Goal: Task Accomplishment & Management: Complete application form

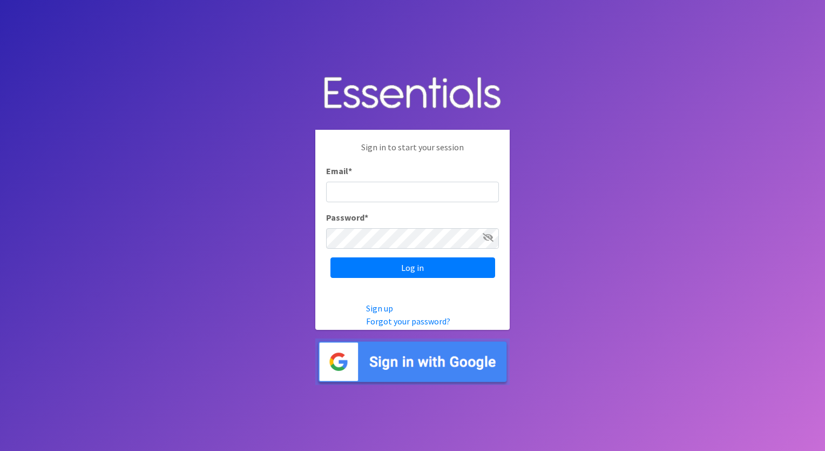
click at [487, 193] on input "Email *" at bounding box center [412, 192] width 173 height 21
type input "[PERSON_NAME][EMAIL_ADDRESS][PERSON_NAME][DOMAIN_NAME]"
click at [485, 237] on icon at bounding box center [488, 237] width 11 height 9
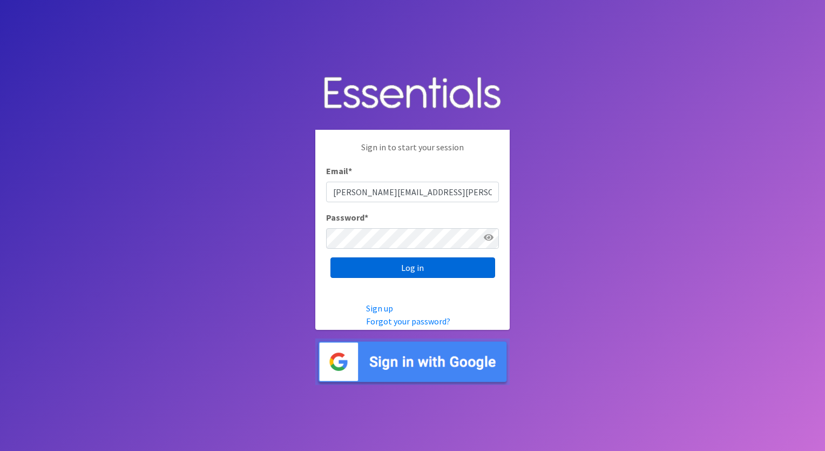
click at [462, 266] on input "Log in" at bounding box center [413, 267] width 165 height 21
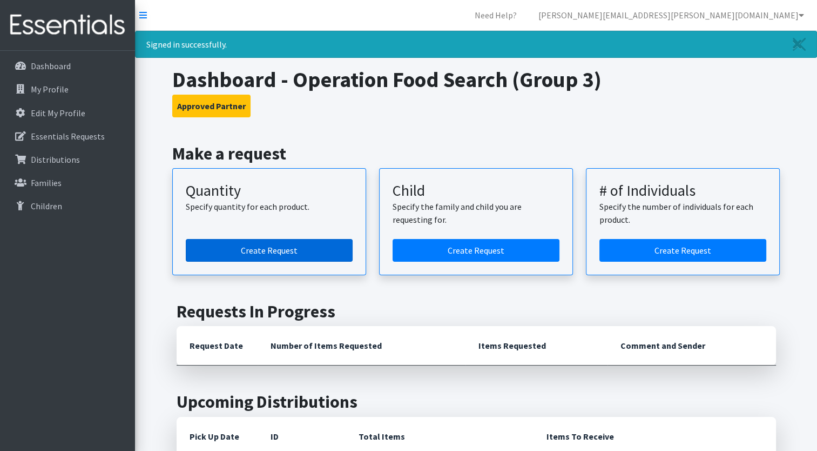
click at [235, 247] on link "Create Request" at bounding box center [269, 250] width 167 height 23
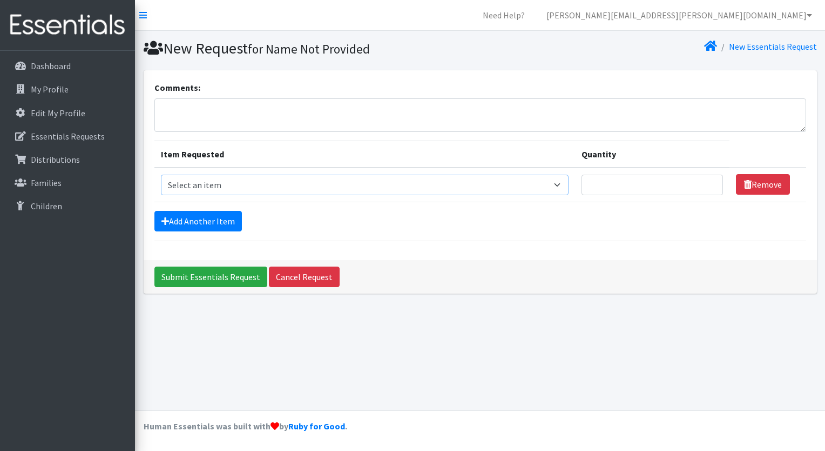
click at [559, 183] on select "Select an item Size 0/Newborn Size 1 Size 2 Size 3 Size 4 Size 5 Size 6 Size 7 …" at bounding box center [365, 184] width 408 height 21
select select "1095"
click at [161, 174] on select "Select an item Size 0/Newborn Size 1 Size 2 Size 3 Size 4 Size 5 Size 6 Size 7 …" at bounding box center [365, 184] width 408 height 21
type input "1"
click at [709, 180] on input "1" at bounding box center [653, 184] width 142 height 21
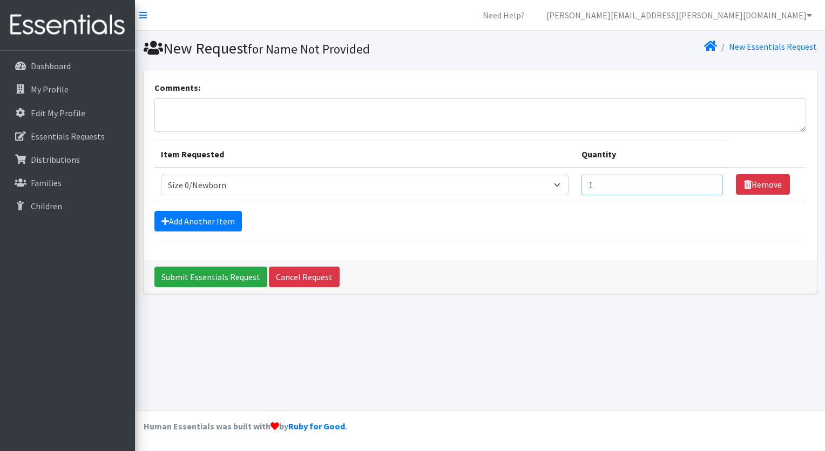
click at [653, 187] on input "1" at bounding box center [653, 184] width 142 height 21
click at [562, 183] on select "Select an item Size 0/Newborn Size 1 Size 2 Size 3 Size 4 Size 5 Size 6 Size 7 …" at bounding box center [365, 184] width 408 height 21
click at [707, 182] on input "301" at bounding box center [653, 184] width 142 height 21
type input "3"
type input "500"
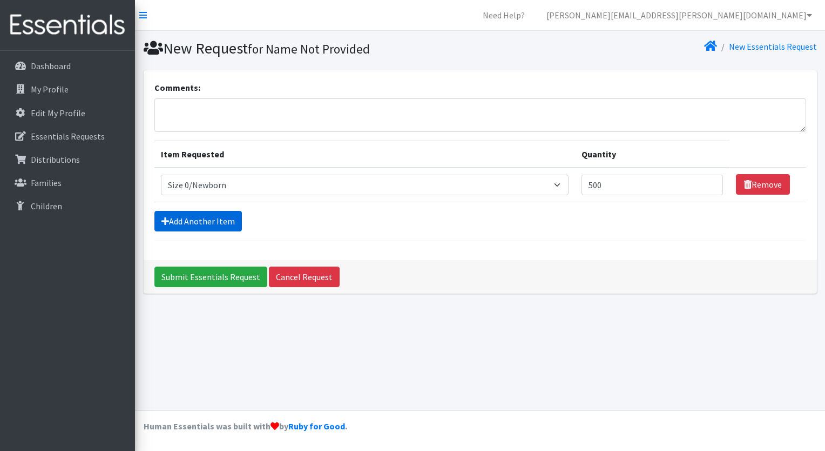
click at [209, 218] on link "Add Another Item" at bounding box center [198, 221] width 88 height 21
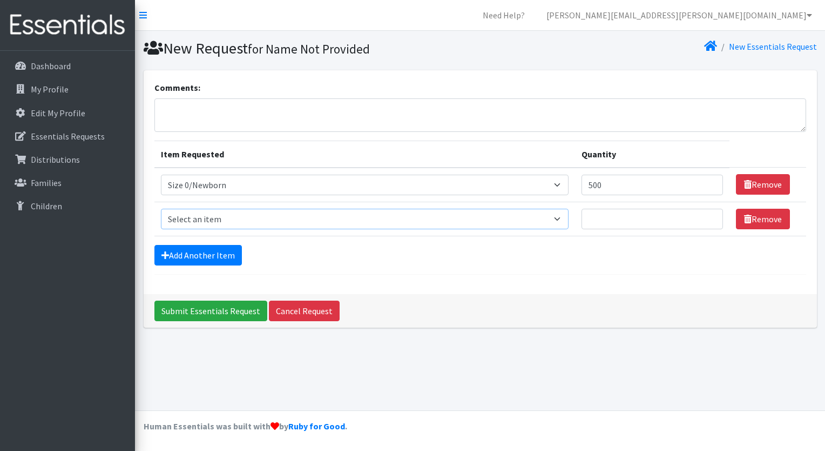
click at [563, 217] on select "Select an item Size 0/Newborn Size 1 Size 2 Size 3 Size 4 Size 5 Size 6 Size 7 …" at bounding box center [365, 219] width 408 height 21
select select "1097"
click at [161, 209] on select "Select an item Size 0/Newborn Size 1 Size 2 Size 3 Size 4 Size 5 Size 6 Size 7 …" at bounding box center [365, 219] width 408 height 21
click at [687, 218] on input "Quantity" at bounding box center [653, 219] width 142 height 21
click at [709, 217] on input "1" at bounding box center [653, 219] width 142 height 21
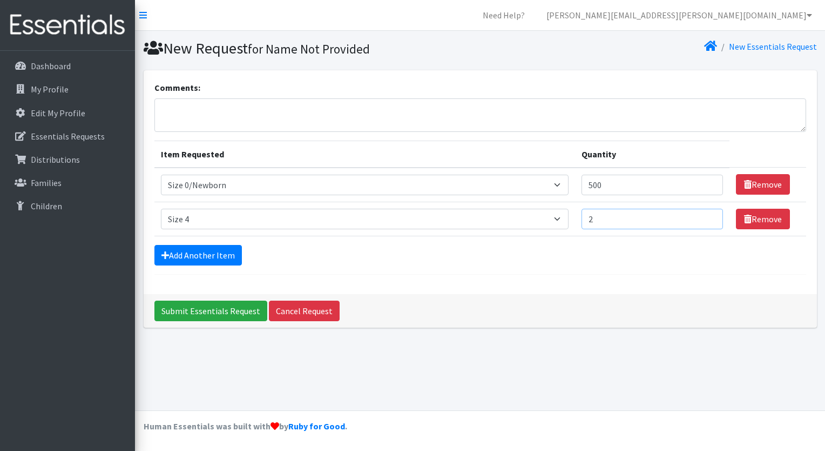
click at [709, 217] on input "2" at bounding box center [653, 219] width 142 height 21
type input "3"
click at [709, 217] on input "3" at bounding box center [653, 219] width 142 height 21
click at [640, 221] on input "3" at bounding box center [653, 219] width 142 height 21
type input "300"
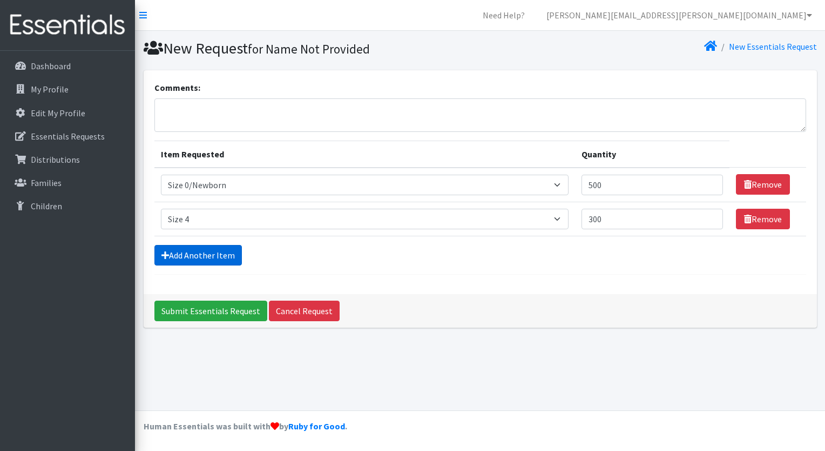
click at [223, 257] on link "Add Another Item" at bounding box center [198, 255] width 88 height 21
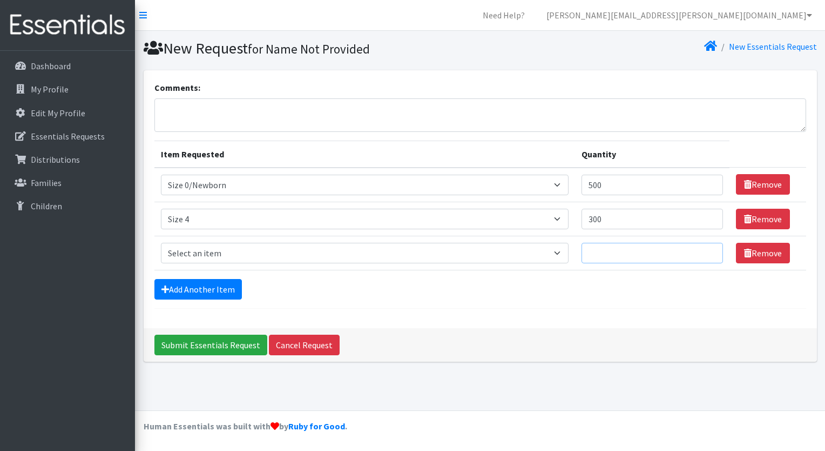
click at [640, 254] on input "Quantity" at bounding box center [653, 253] width 142 height 21
type input "300"
click at [564, 255] on select "Select an item Size 0/Newborn Size 1 Size 2 Size 3 Size 4 Size 5 Size 6 Size 7 …" at bounding box center [365, 253] width 408 height 21
select select "1100"
click at [161, 243] on select "Select an item Size 0/Newborn Size 1 Size 2 Size 3 Size 4 Size 5 Size 6 Size 7 …" at bounding box center [365, 253] width 408 height 21
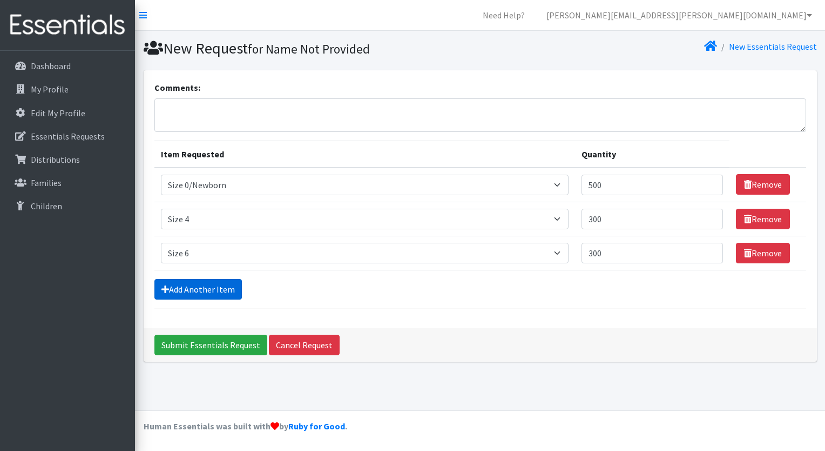
click at [231, 284] on link "Add Another Item" at bounding box center [198, 289] width 88 height 21
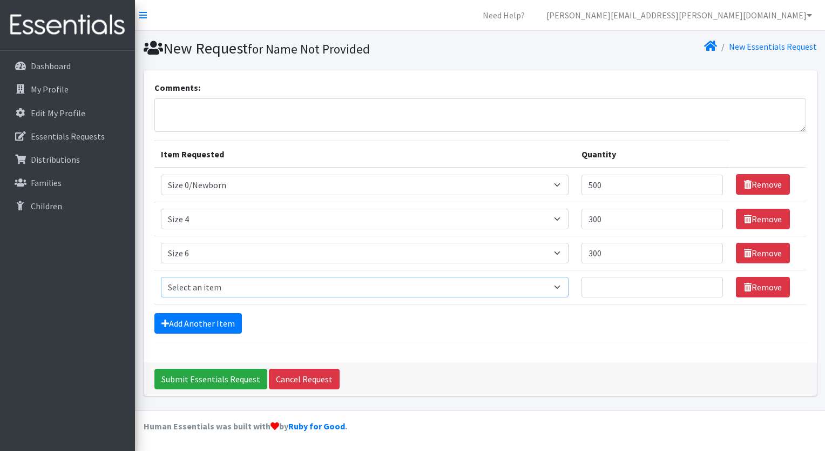
click at [560, 283] on select "Select an item Size 0/Newborn Size 1 Size 2 Size 3 Size 4 Size 5 Size 6 Size 7 …" at bounding box center [365, 287] width 408 height 21
select select "1090"
click at [161, 277] on select "Select an item Size 0/Newborn Size 1 Size 2 Size 3 Size 4 Size 5 Size 6 Size 7 …" at bounding box center [365, 287] width 408 height 21
click at [653, 288] on input "Quantity" at bounding box center [653, 287] width 142 height 21
type input "200"
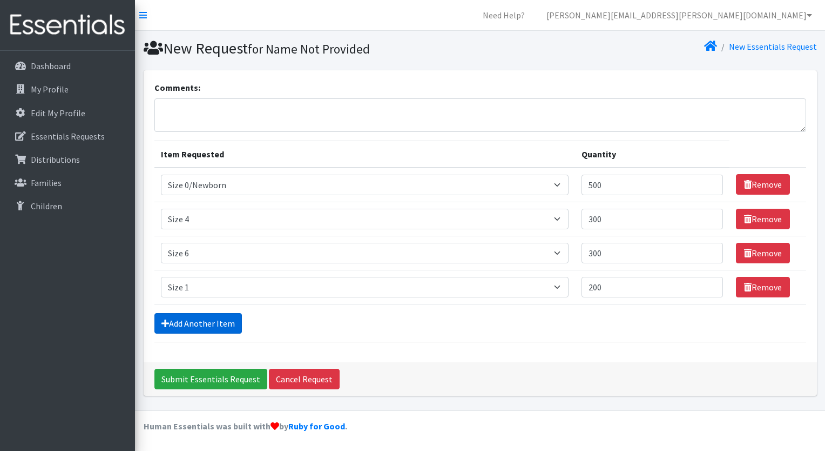
click at [225, 327] on link "Add Another Item" at bounding box center [198, 323] width 88 height 21
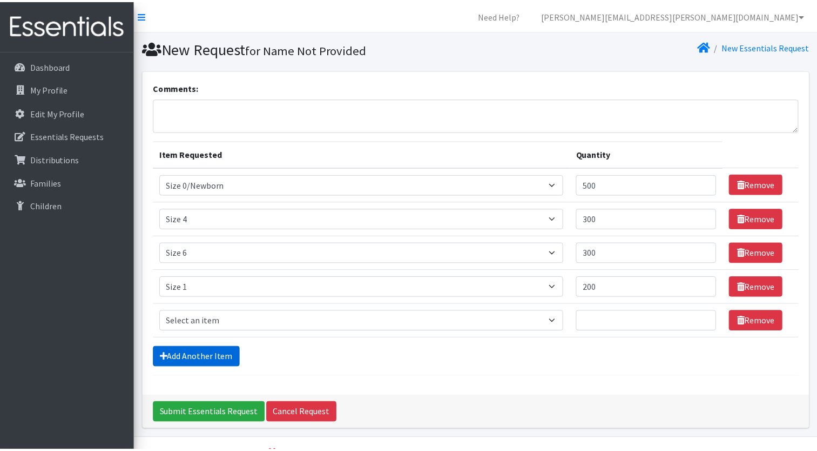
scroll to position [26, 0]
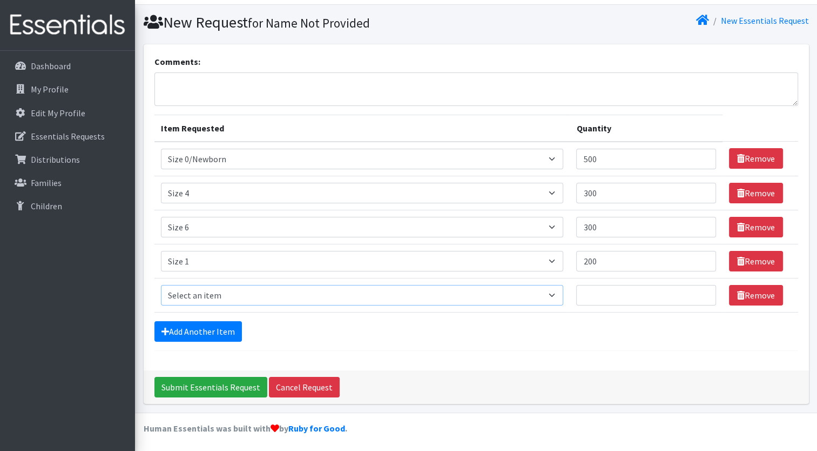
click at [224, 293] on select "Select an item Size 0/Newborn Size 1 Size 2 Size 3 Size 4 Size 5 Size 6 Size 7 …" at bounding box center [362, 295] width 403 height 21
select select "1091"
click at [161, 285] on select "Select an item Size 0/Newborn Size 1 Size 2 Size 3 Size 4 Size 5 Size 6 Size 7 …" at bounding box center [362, 295] width 403 height 21
click at [613, 297] on input "Quantity" at bounding box center [646, 295] width 140 height 21
type input "200"
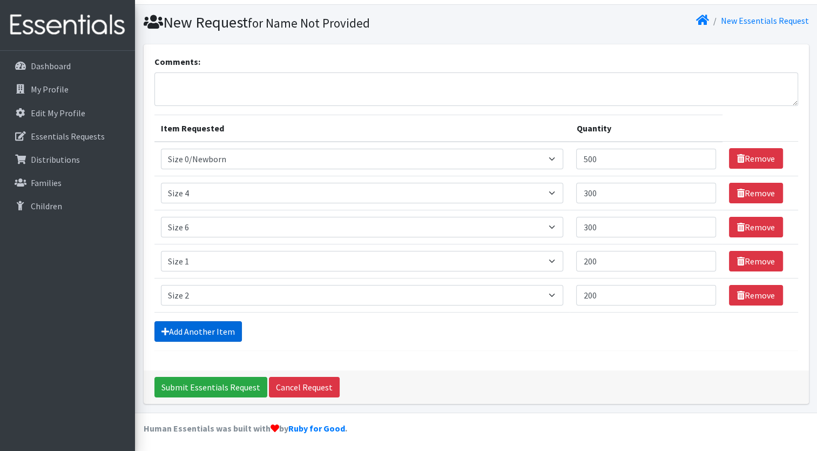
click at [215, 331] on link "Add Another Item" at bounding box center [198, 331] width 88 height 21
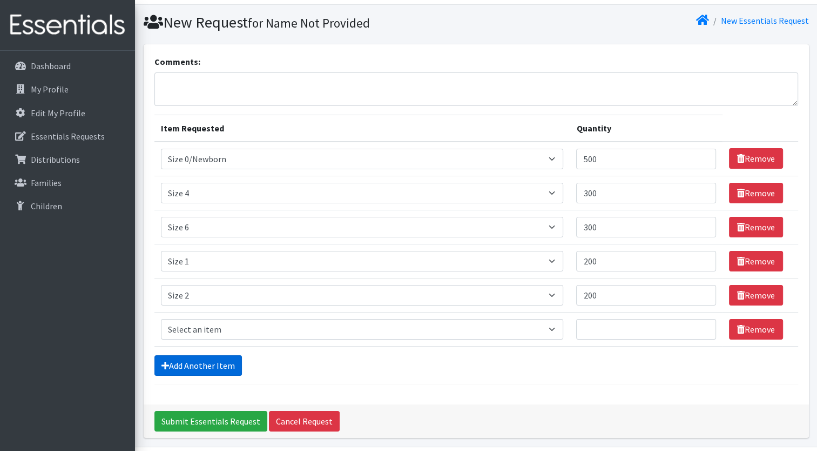
scroll to position [60, 0]
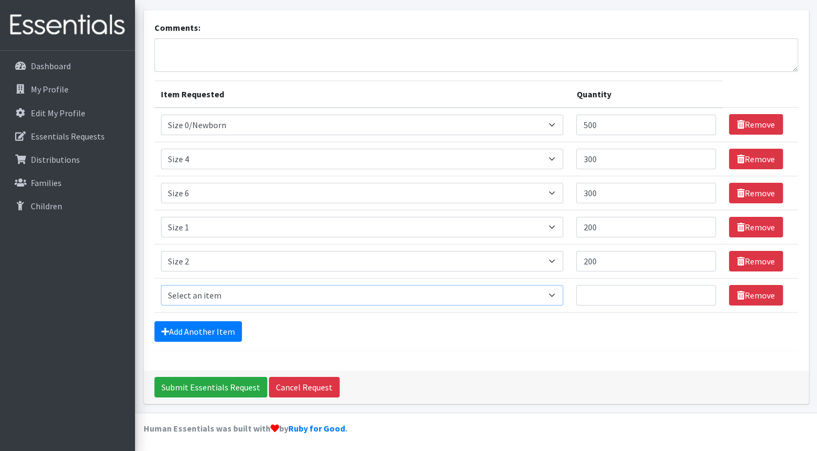
click at [213, 293] on select "Select an item Size 0/Newborn Size 1 Size 2 Size 3 Size 4 Size 5 Size 6 Size 7 …" at bounding box center [362, 295] width 403 height 21
select select "1094"
click at [161, 285] on select "Select an item Size 0/Newborn Size 1 Size 2 Size 3 Size 4 Size 5 Size 6 Size 7 …" at bounding box center [362, 295] width 403 height 21
click at [646, 295] on input "Quantity" at bounding box center [646, 295] width 140 height 21
type input "200"
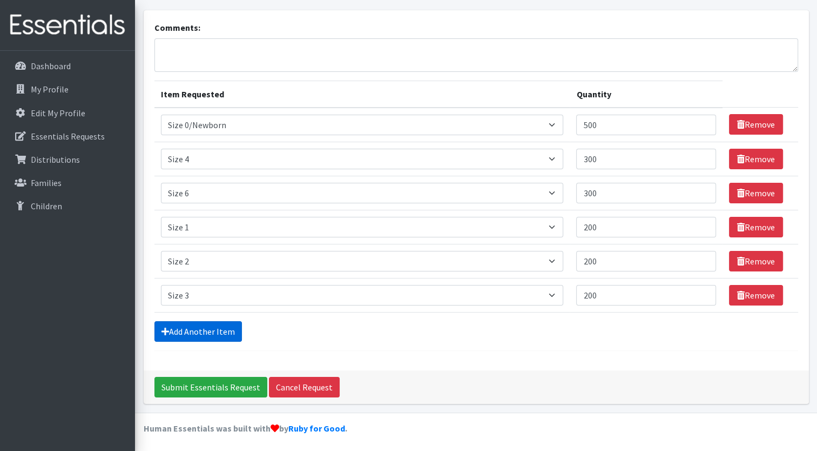
click at [231, 331] on link "Add Another Item" at bounding box center [198, 331] width 88 height 21
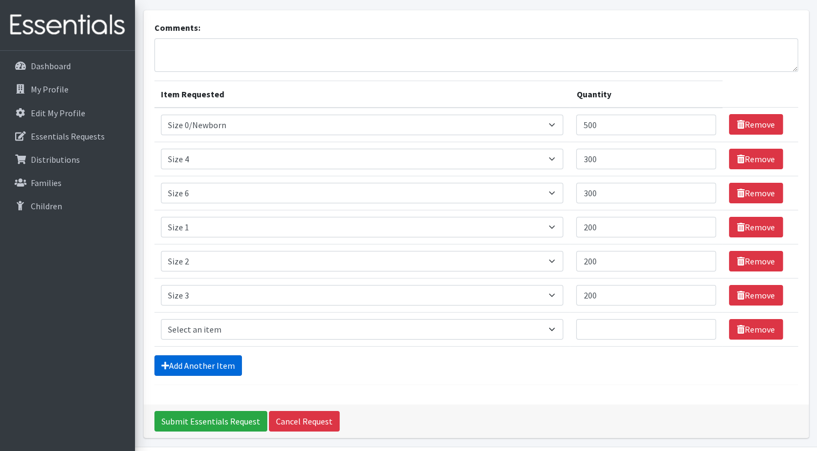
scroll to position [93, 0]
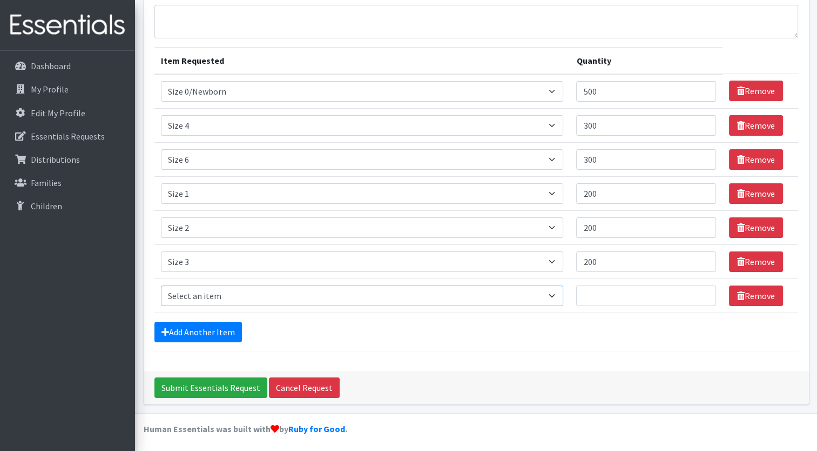
click at [259, 296] on select "Select an item Size 0/Newborn Size 1 Size 2 Size 3 Size 4 Size 5 Size 6 Size 7 …" at bounding box center [362, 295] width 403 height 21
select select "1098"
click at [161, 285] on select "Select an item Size 0/Newborn Size 1 Size 2 Size 3 Size 4 Size 5 Size 6 Size 7 …" at bounding box center [362, 295] width 403 height 21
click at [617, 293] on input "Quantity" at bounding box center [646, 295] width 140 height 21
type input "300"
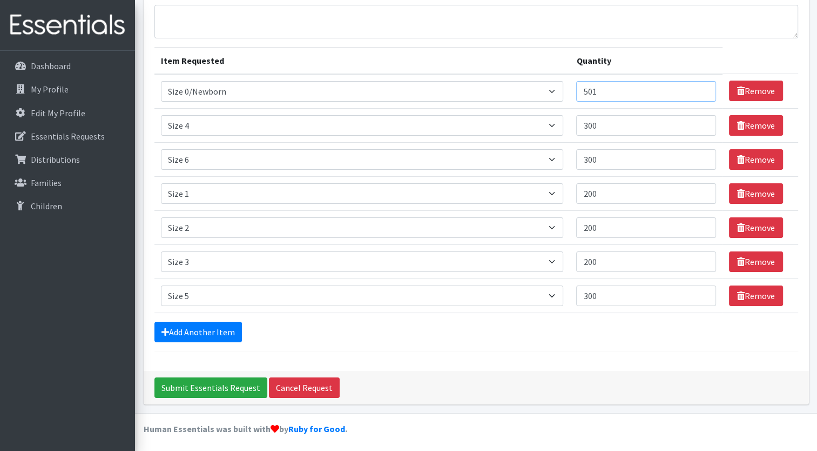
click at [701, 85] on input "501" at bounding box center [646, 91] width 140 height 21
click at [650, 94] on input "501" at bounding box center [646, 91] width 140 height 21
type input "5"
type input "600"
click at [617, 124] on input "300" at bounding box center [646, 125] width 140 height 21
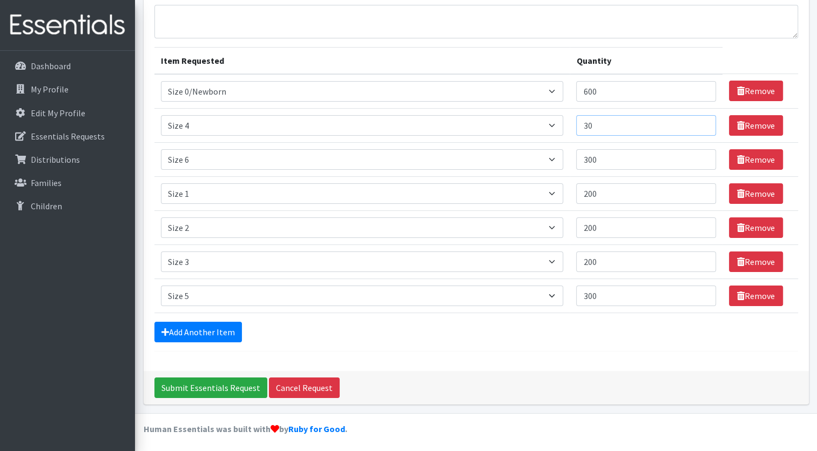
type input "3"
type input "400"
click at [639, 159] on input "300" at bounding box center [646, 159] width 140 height 21
type input "3"
type input "400"
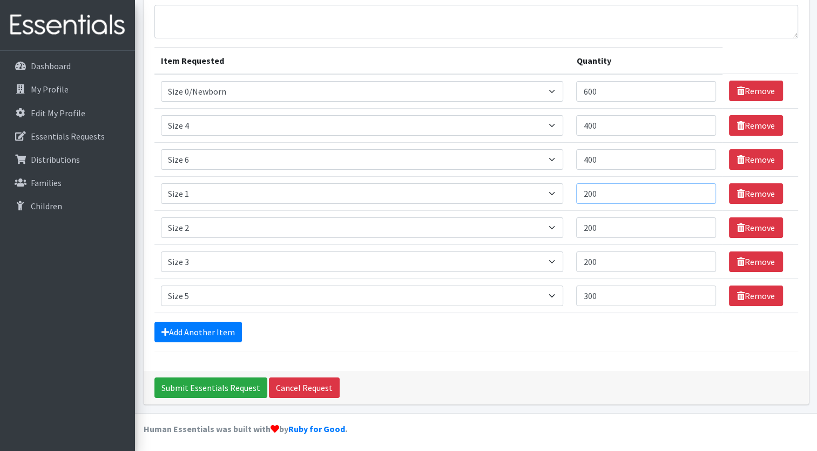
click at [616, 193] on input "200" at bounding box center [646, 193] width 140 height 21
type input "2"
type input "300"
click at [622, 230] on input "200" at bounding box center [646, 227] width 140 height 21
type input "2"
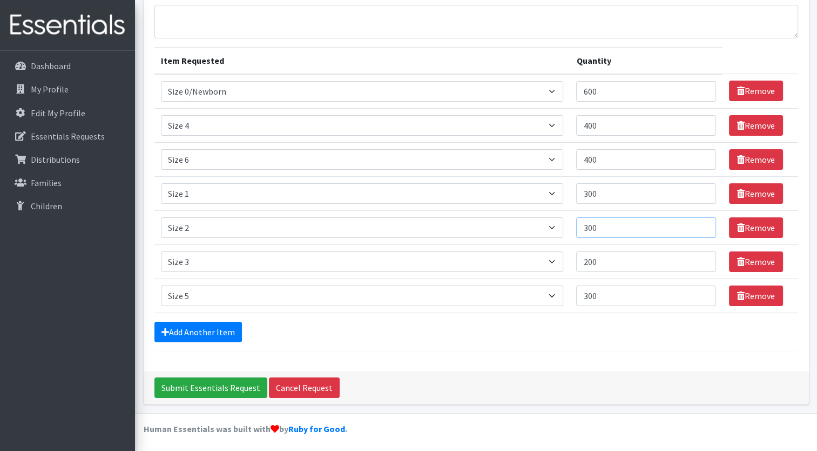
type input "300"
click at [633, 258] on input "200" at bounding box center [646, 261] width 140 height 21
type input "2"
type input "300"
click at [602, 123] on input "400" at bounding box center [646, 125] width 140 height 21
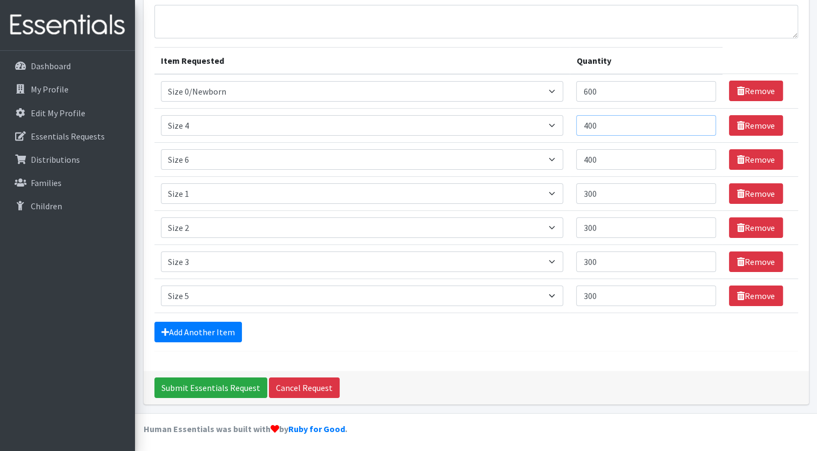
click at [591, 124] on input "400" at bounding box center [646, 125] width 140 height 21
type input "500"
click at [591, 158] on input "400" at bounding box center [646, 159] width 140 height 21
type input "500"
click at [591, 192] on input "300" at bounding box center [646, 193] width 140 height 21
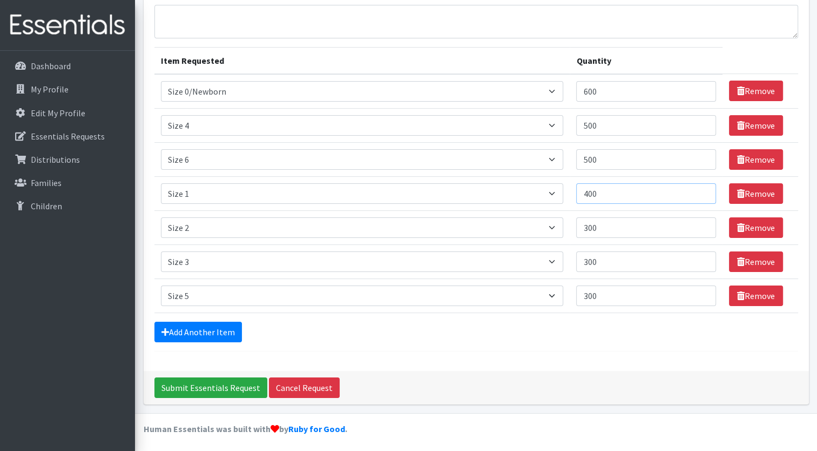
type input "400"
click at [591, 226] on input "300" at bounding box center [646, 227] width 140 height 21
type input "400"
click at [223, 387] on input "Submit Essentials Request" at bounding box center [210, 387] width 113 height 21
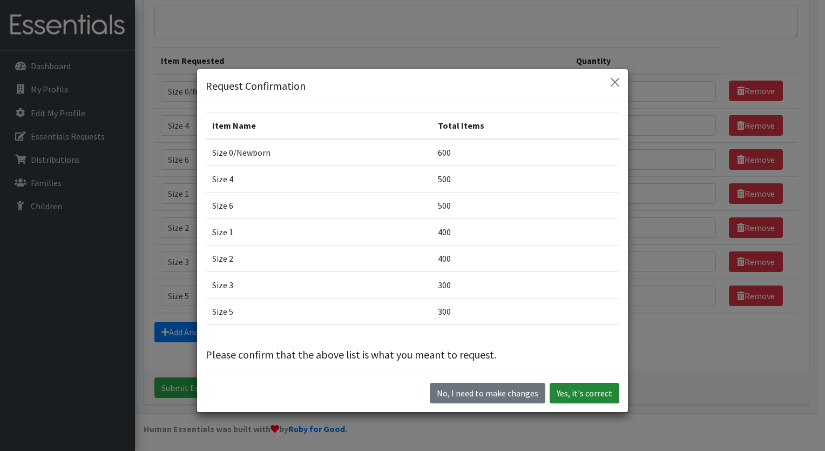
click at [566, 393] on button "Yes, it's correct" at bounding box center [585, 392] width 70 height 21
